Goal: Find contact information: Find contact information

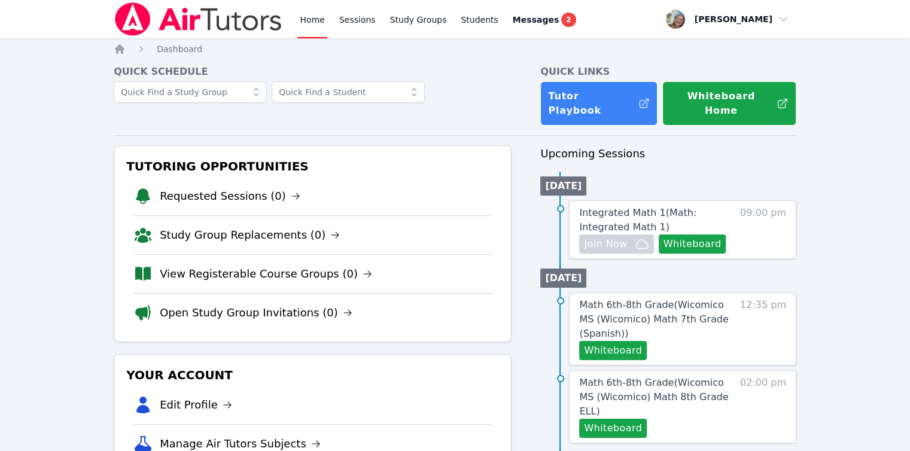
click at [315, 30] on link "Home" at bounding box center [311, 19] width 29 height 38
click at [463, 16] on link "Students" at bounding box center [479, 19] width 42 height 38
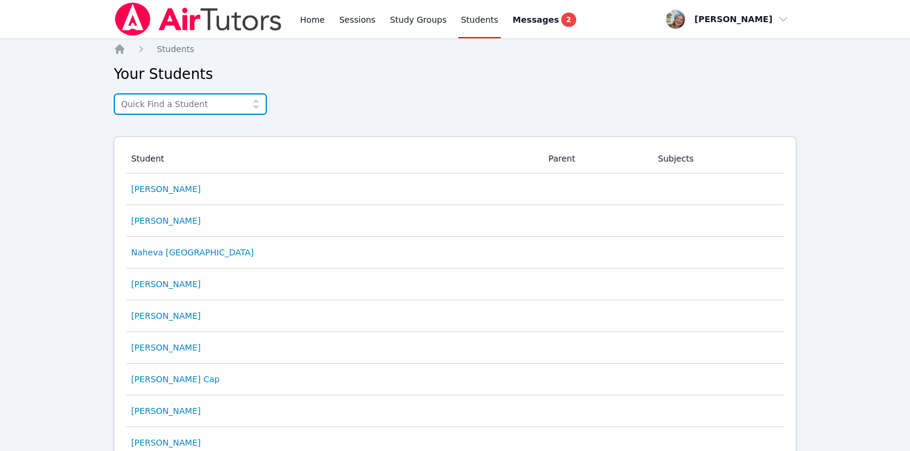
click at [214, 106] on input "text" at bounding box center [190, 104] width 153 height 22
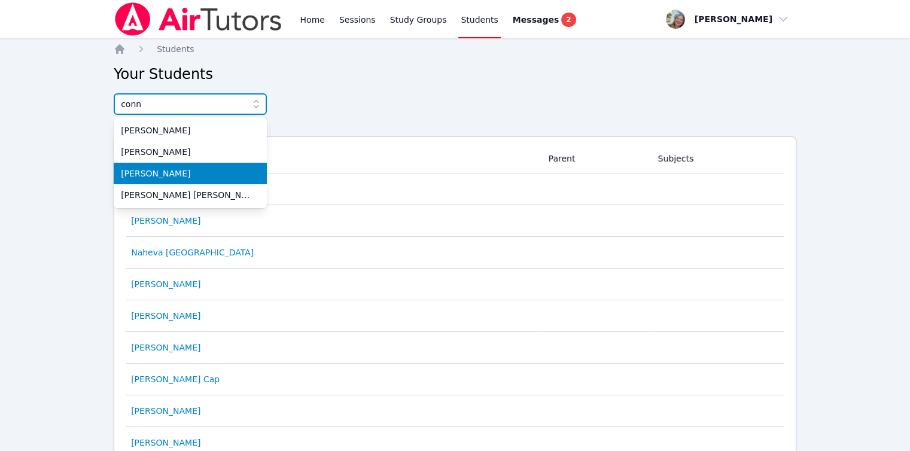
type input "conn"
click at [202, 170] on span "[PERSON_NAME]" at bounding box center [190, 174] width 139 height 12
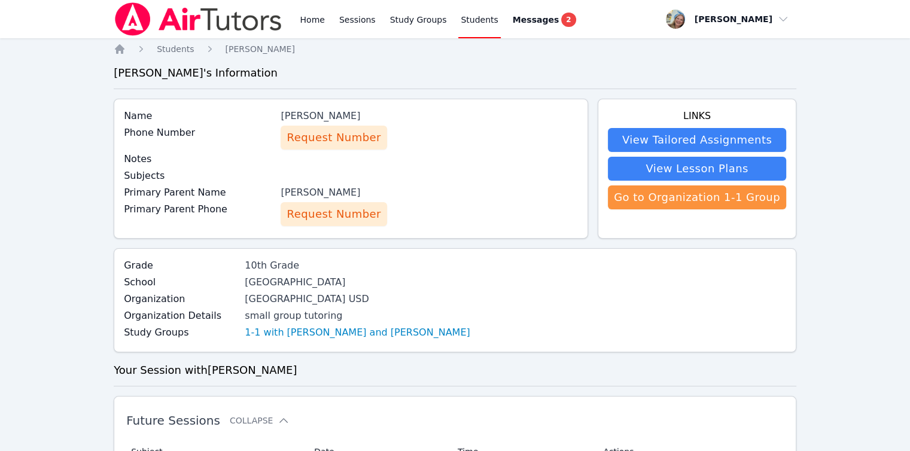
click at [351, 209] on span "Request Number" at bounding box center [334, 214] width 94 height 17
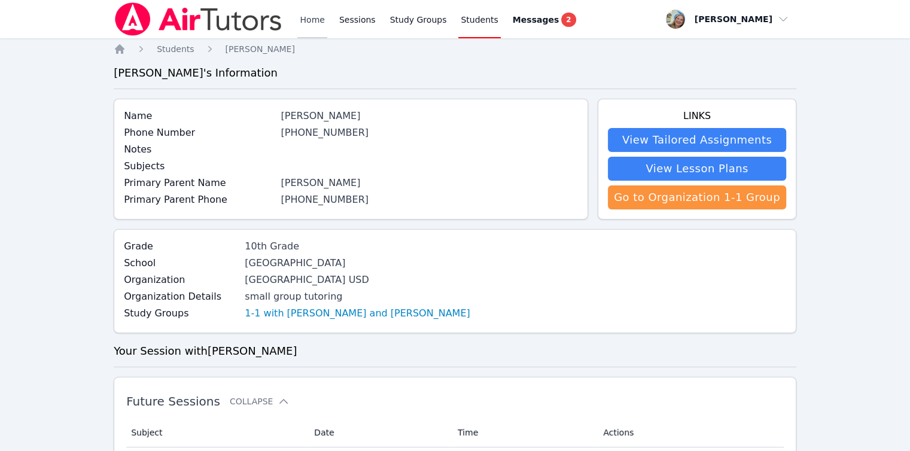
click at [299, 18] on link "Home" at bounding box center [311, 19] width 29 height 38
